Goal: Contribute content: Contribute content

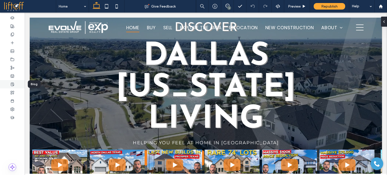
click at [11, 88] on div at bounding box center [12, 84] width 25 height 8
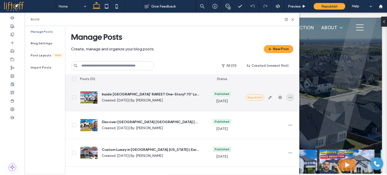
click at [289, 96] on icon "button" at bounding box center [290, 97] width 4 height 4
click at [270, 120] on span "Duplicate" at bounding box center [266, 119] width 15 height 5
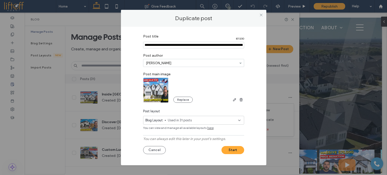
click at [161, 45] on input "Post title" at bounding box center [193, 45] width 101 height 7
paste input "**********"
click at [163, 45] on input "Post title" at bounding box center [193, 45] width 101 height 7
click at [222, 45] on input "Post title" at bounding box center [193, 45] width 101 height 7
paste input "**********"
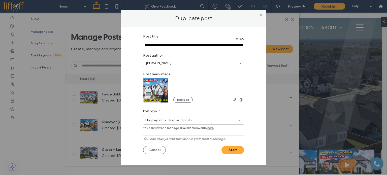
scroll to position [0, 26]
drag, startPoint x: 184, startPoint y: 45, endPoint x: 178, endPoint y: 45, distance: 6.0
click at [178, 45] on input "Post title" at bounding box center [193, 45] width 101 height 7
drag, startPoint x: 221, startPoint y: 46, endPoint x: 247, endPoint y: 45, distance: 26.7
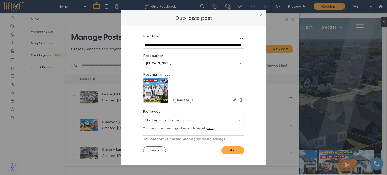
click at [247, 45] on div "Post title 77 / 200 Post author [PERSON_NAME] Post main image Replace Post layo…" at bounding box center [193, 94] width 130 height 126
type input "**********"
click at [176, 100] on button "Replace" at bounding box center [182, 100] width 19 height 6
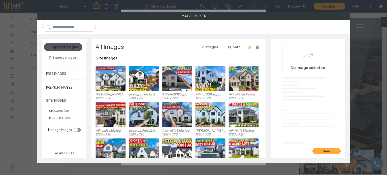
click at [68, 47] on button "Upload Images" at bounding box center [63, 47] width 39 height 8
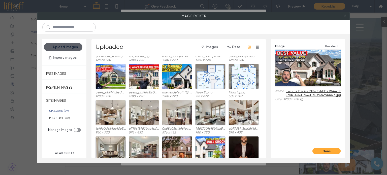
scroll to position [224, 0]
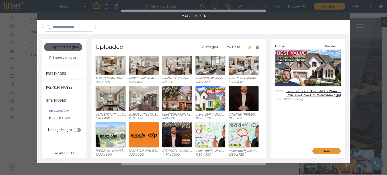
click at [332, 150] on button "Done" at bounding box center [326, 151] width 28 height 6
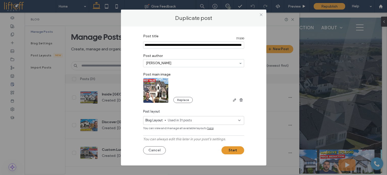
click at [234, 149] on button "Start" at bounding box center [232, 150] width 23 height 8
